Goal: Task Accomplishment & Management: Manage account settings

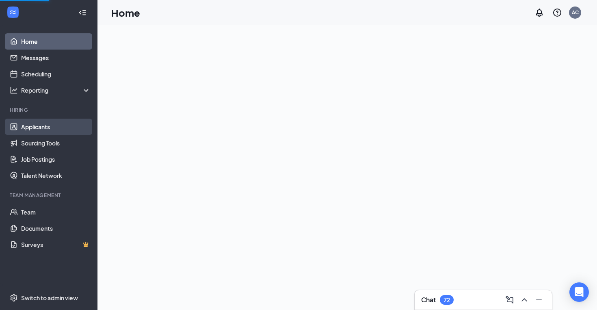
click at [54, 125] on link "Applicants" at bounding box center [55, 127] width 69 height 16
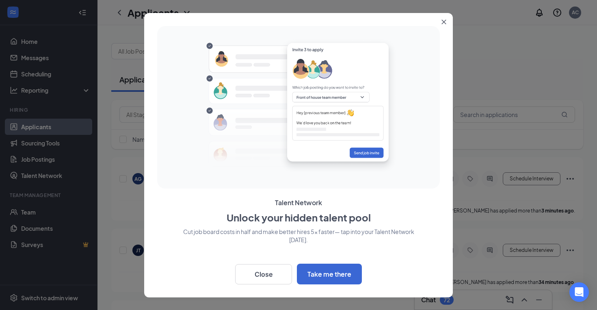
click at [445, 20] on icon "Close" at bounding box center [444, 22] width 4 height 4
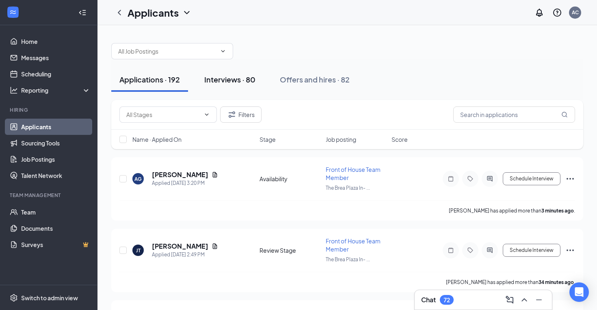
click at [241, 82] on div "Interviews · 80" at bounding box center [229, 79] width 51 height 10
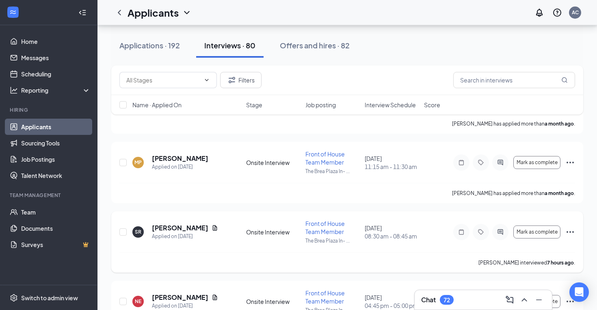
scroll to position [5407, 0]
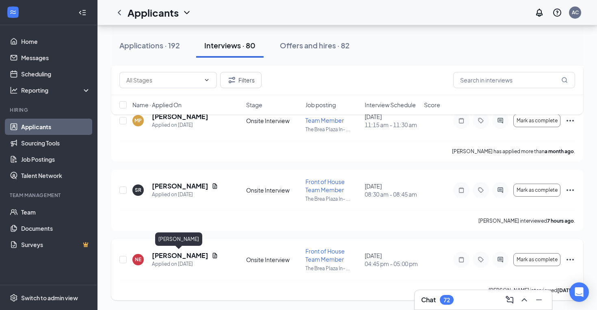
click at [167, 255] on h5 "[PERSON_NAME]" at bounding box center [180, 255] width 56 height 9
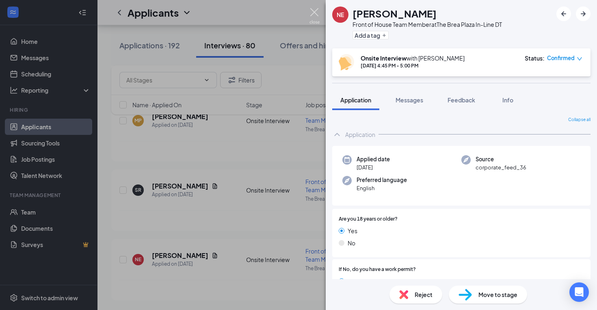
click at [316, 13] on img at bounding box center [315, 16] width 10 height 16
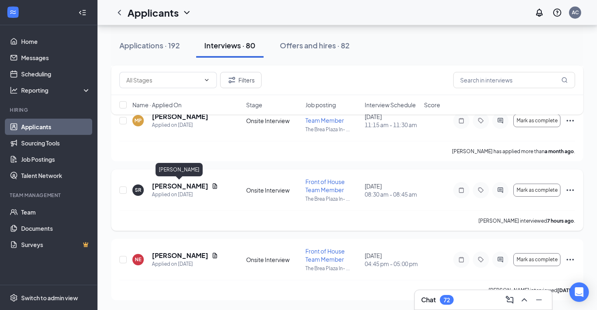
click at [177, 183] on h5 "[PERSON_NAME]" at bounding box center [180, 186] width 56 height 9
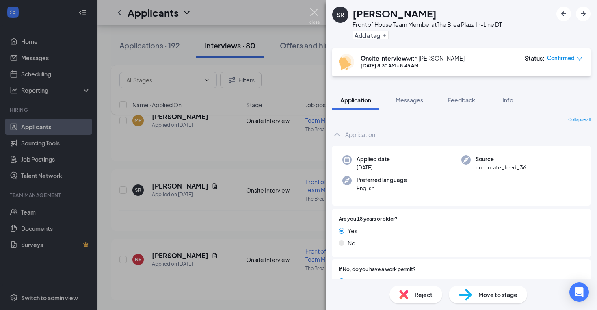
click at [311, 14] on img at bounding box center [315, 16] width 10 height 16
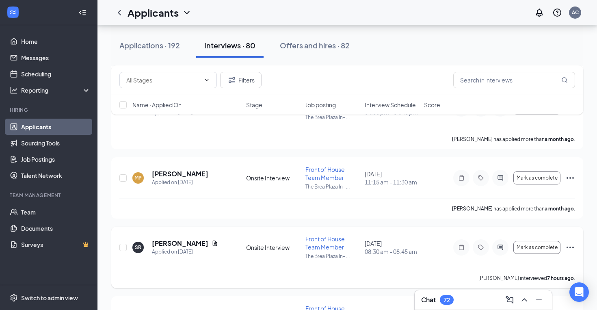
scroll to position [5349, 0]
click at [181, 176] on h5 "[PERSON_NAME]" at bounding box center [180, 174] width 56 height 9
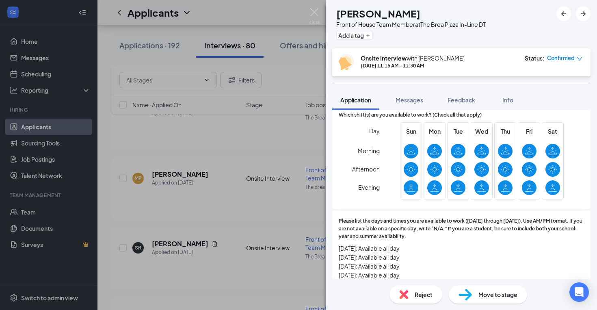
scroll to position [547, 0]
